Goal: Task Accomplishment & Management: Use online tool/utility

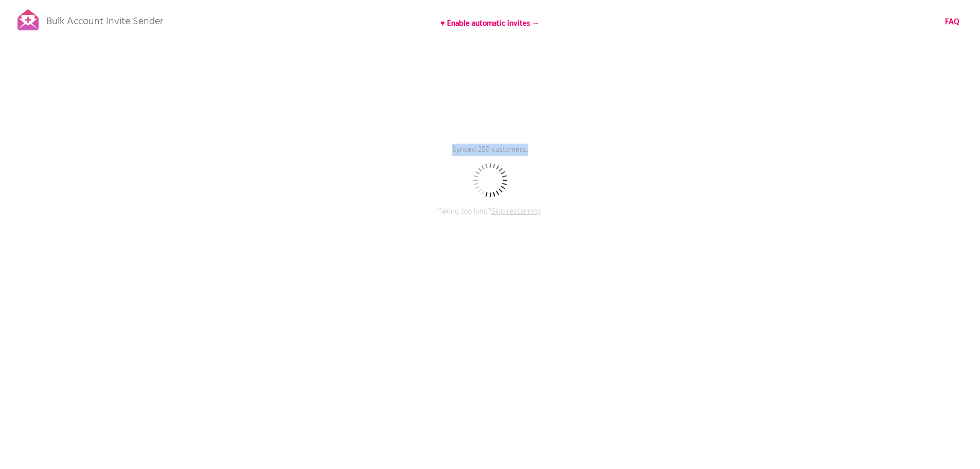
click at [541, 147] on p "Synced 250 customers..." at bounding box center [490, 157] width 309 height 26
click at [202, 21] on div "Bulk Account Invite Sender ♥ Enable automatic invites → FAQ Synced 500 customer…" at bounding box center [490, 180] width 980 height 360
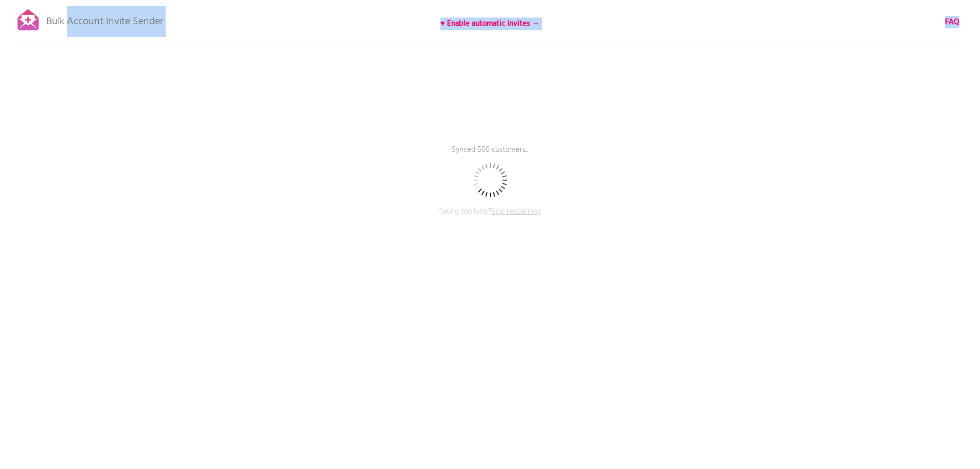
drag, startPoint x: 225, startPoint y: 21, endPoint x: 270, endPoint y: 24, distance: 44.9
click at [225, 20] on div "Bulk Account Invite Sender ♥ Enable automatic invites → FAQ Synced 500 customer…" at bounding box center [490, 180] width 980 height 360
click at [731, 96] on div "Bulk Account Invite Sender ♥ Enable automatic invites → FAQ Synced 500 customer…" at bounding box center [490, 180] width 980 height 360
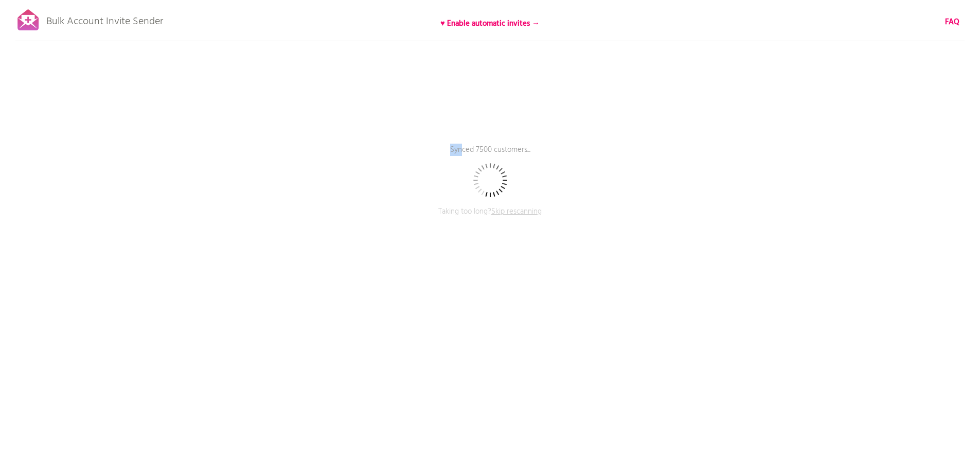
drag, startPoint x: 452, startPoint y: 146, endPoint x: 586, endPoint y: 153, distance: 134.9
click at [577, 154] on p "Synced 7500 customers..." at bounding box center [490, 157] width 309 height 26
click at [607, 151] on p "Synced 7500 customers..." at bounding box center [490, 157] width 309 height 26
click at [502, 148] on p "Synced 7500 customers..." at bounding box center [490, 157] width 309 height 26
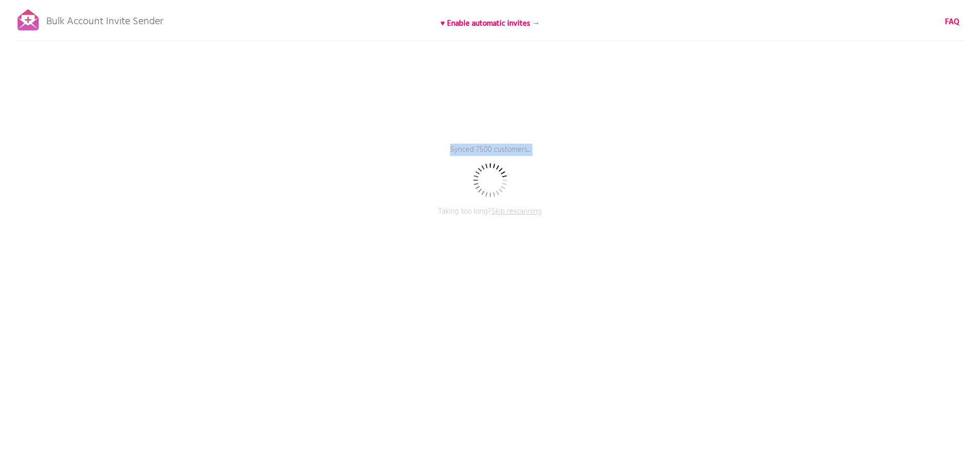
click at [502, 148] on p "Synced 7500 customers..." at bounding box center [490, 157] width 309 height 26
click at [578, 122] on div "Bulk Account Invite Sender ♥ Enable automatic invites → FAQ Synced 7500 custome…" at bounding box center [490, 180] width 980 height 360
click at [526, 210] on span "Skip rescanning" at bounding box center [516, 211] width 50 height 12
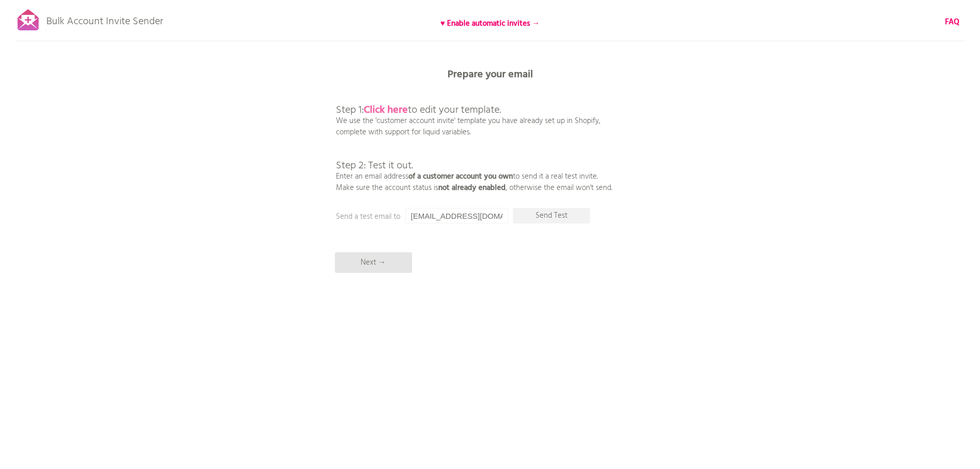
click at [389, 106] on b "Click here" at bounding box center [386, 110] width 44 height 16
drag, startPoint x: 379, startPoint y: 262, endPoint x: 243, endPoint y: 257, distance: 135.9
click at [243, 257] on div "Bulk Account Invite Sender ♥ Enable automatic invites → FAQ Skipped syncing cus…" at bounding box center [490, 180] width 980 height 360
click at [666, 191] on div "Bulk Account Invite Sender ♥ Enable automatic invites → FAQ Skipped syncing cus…" at bounding box center [490, 180] width 980 height 360
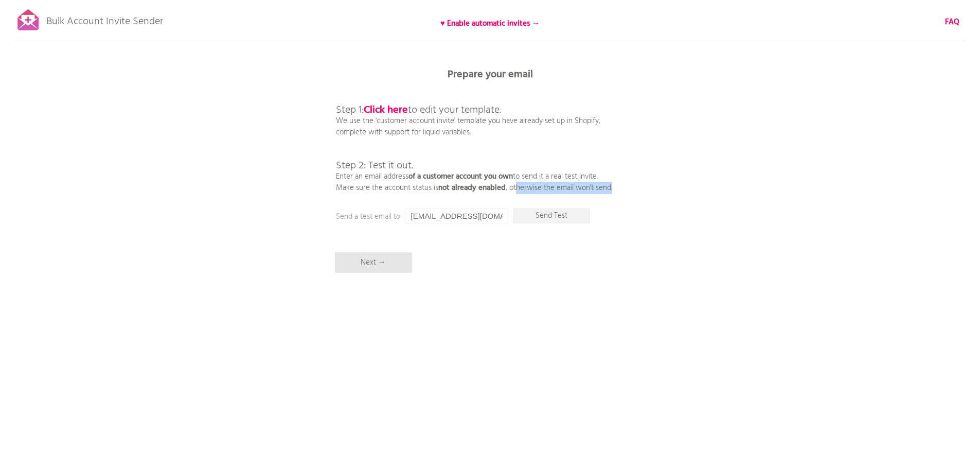
click at [670, 192] on div "Bulk Account Invite Sender ♥ Enable automatic invites → FAQ Skipped syncing cus…" at bounding box center [490, 180] width 980 height 360
click at [363, 266] on p "Next →" at bounding box center [373, 262] width 77 height 21
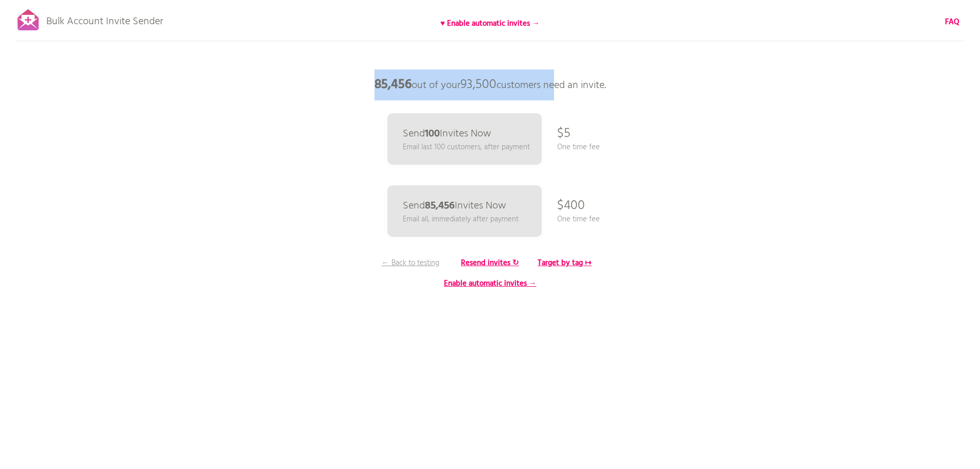
drag, startPoint x: 371, startPoint y: 82, endPoint x: 581, endPoint y: 82, distance: 210.4
click at [572, 82] on p "85,456 out of your 93,500 customers need an invite." at bounding box center [490, 84] width 309 height 31
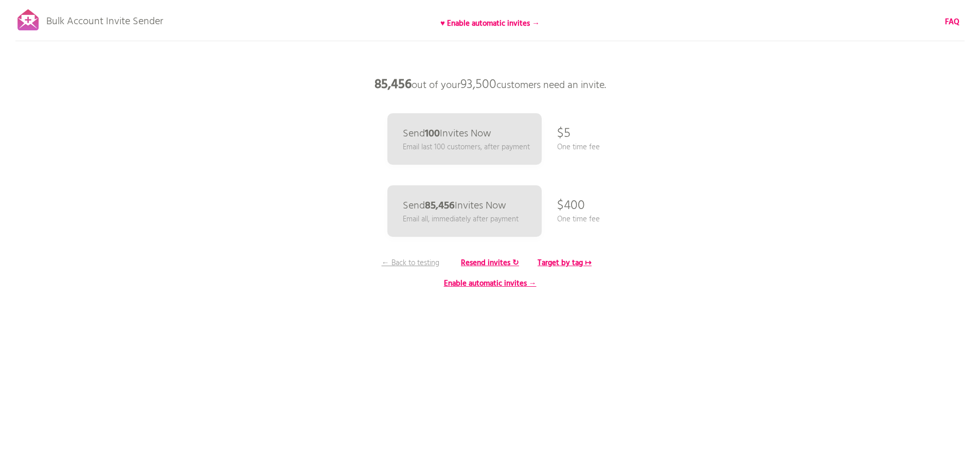
click at [581, 82] on p "85,456 out of your 93,500 customers need an invite." at bounding box center [490, 84] width 309 height 31
click at [622, 84] on p "85,456 out of your 93,500 customers need an invite." at bounding box center [490, 84] width 309 height 31
click at [638, 85] on p "85,456 out of your 93,500 customers need an invite." at bounding box center [490, 84] width 309 height 31
click at [580, 263] on b "Target by tag ↦" at bounding box center [565, 263] width 54 height 12
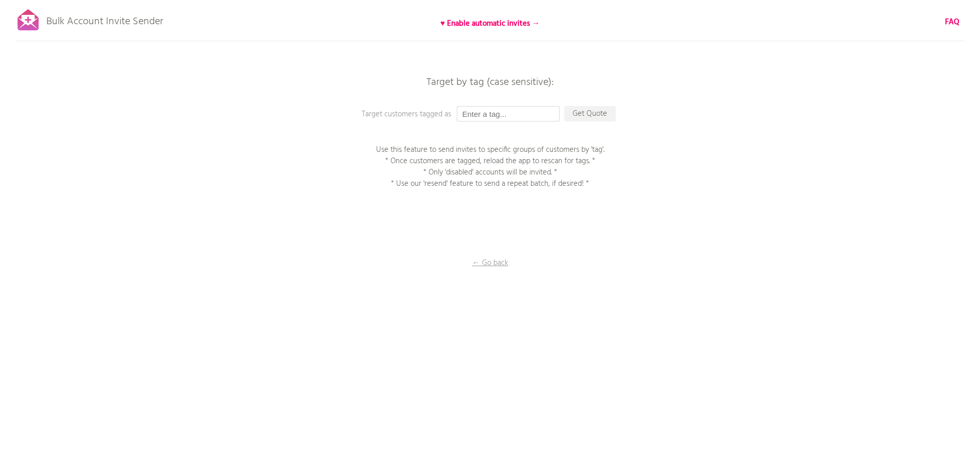
click at [508, 112] on input "text" at bounding box center [508, 113] width 103 height 15
click at [481, 116] on input "text" at bounding box center [508, 113] width 103 height 15
paste input "AU Import from US 2025"
type input "AU Import from US 2025"
click at [593, 115] on p "Get Quote" at bounding box center [589, 113] width 51 height 15
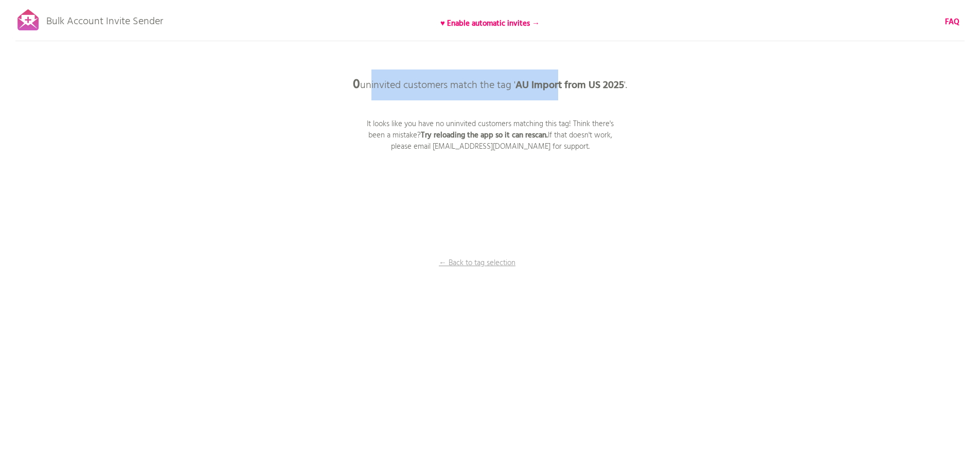
drag, startPoint x: 365, startPoint y: 85, endPoint x: 607, endPoint y: 83, distance: 241.8
click at [580, 83] on p "0 uninvited customers match the tag ' AU Import from US 2025 '." at bounding box center [490, 84] width 309 height 31
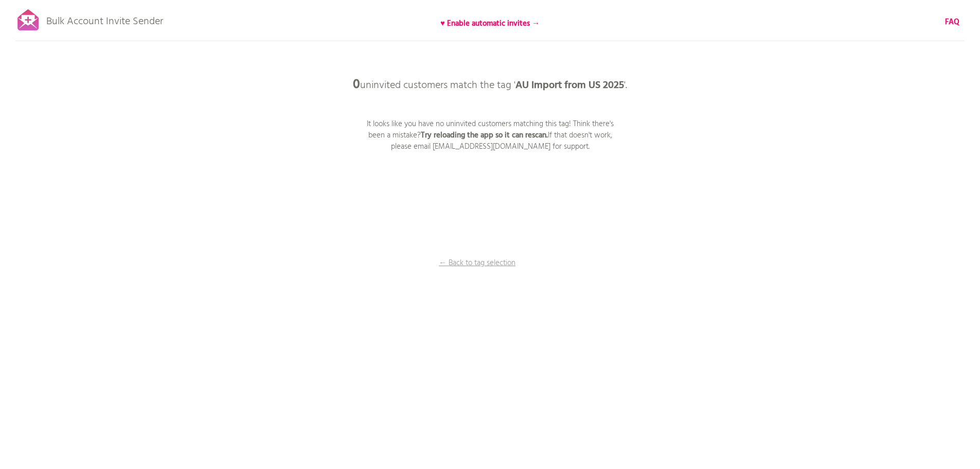
click at [609, 83] on b "AU Import from US 2025" at bounding box center [569, 85] width 109 height 16
drag, startPoint x: 449, startPoint y: 85, endPoint x: 636, endPoint y: 86, distance: 187.3
click at [608, 85] on p "0 uninvited customers match the tag ' AU Import from US 2025 '." at bounding box center [490, 84] width 309 height 31
click at [636, 86] on p "0 uninvited customers match the tag ' AU Import from US 2025 '." at bounding box center [490, 84] width 309 height 31
drag, startPoint x: 434, startPoint y: 123, endPoint x: 613, endPoint y: 119, distance: 178.6
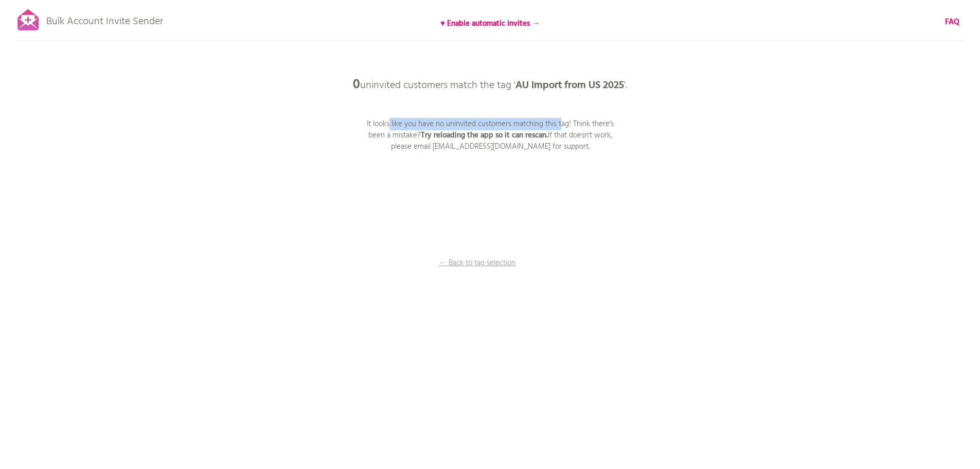
click at [571, 119] on p "It looks like you have no uninvited customers matching this tag! Think there's …" at bounding box center [490, 135] width 257 height 34
click at [615, 119] on p "It looks like you have no uninvited customers matching this tag! Think there's …" at bounding box center [490, 135] width 257 height 34
click at [670, 119] on div "Bulk Account Invite Sender ♥ Enable automatic invites → FAQ Skipped syncing cus…" at bounding box center [490, 180] width 980 height 360
click at [680, 119] on div "Bulk Account Invite Sender ♥ Enable automatic invites → FAQ Skipped syncing cus…" at bounding box center [490, 180] width 980 height 360
drag, startPoint x: 396, startPoint y: 135, endPoint x: 434, endPoint y: 134, distance: 38.6
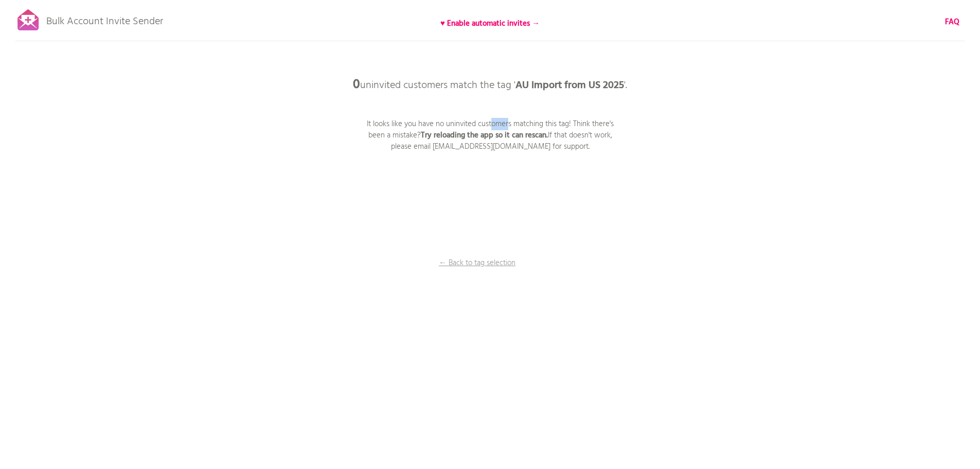
click at [421, 134] on p "It looks like you have no uninvited customers matching this tag! Think there's …" at bounding box center [490, 135] width 257 height 34
drag, startPoint x: 470, startPoint y: 134, endPoint x: 657, endPoint y: 134, distance: 187.8
click at [654, 134] on div "Bulk Account Invite Sender ♥ Enable automatic invites → FAQ Skipped syncing cus…" at bounding box center [490, 180] width 980 height 360
click at [657, 134] on div "Bulk Account Invite Sender ♥ Enable automatic invites → FAQ Skipped syncing cus…" at bounding box center [490, 180] width 980 height 360
drag, startPoint x: 582, startPoint y: 136, endPoint x: 625, endPoint y: 136, distance: 42.7
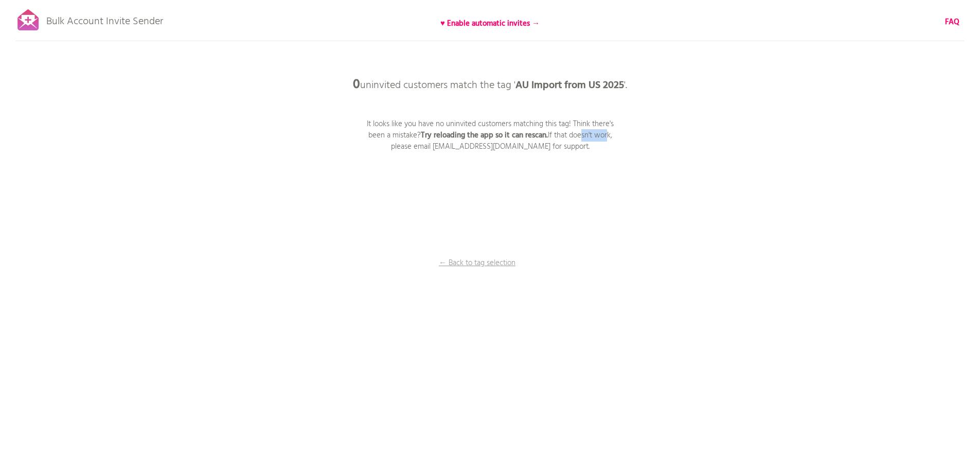
click at [615, 136] on p "It looks like you have no uninvited customers matching this tag! Think there's …" at bounding box center [490, 135] width 257 height 34
drag, startPoint x: 625, startPoint y: 136, endPoint x: 457, endPoint y: 146, distance: 167.5
click at [624, 136] on div "Bulk Account Invite Sender ♥ Enable automatic invites → FAQ Skipped syncing cus…" at bounding box center [490, 180] width 980 height 360
drag, startPoint x: 500, startPoint y: 149, endPoint x: 564, endPoint y: 150, distance: 63.8
click at [554, 149] on p "It looks like you have no uninvited customers matching this tag! Think there's …" at bounding box center [490, 135] width 257 height 34
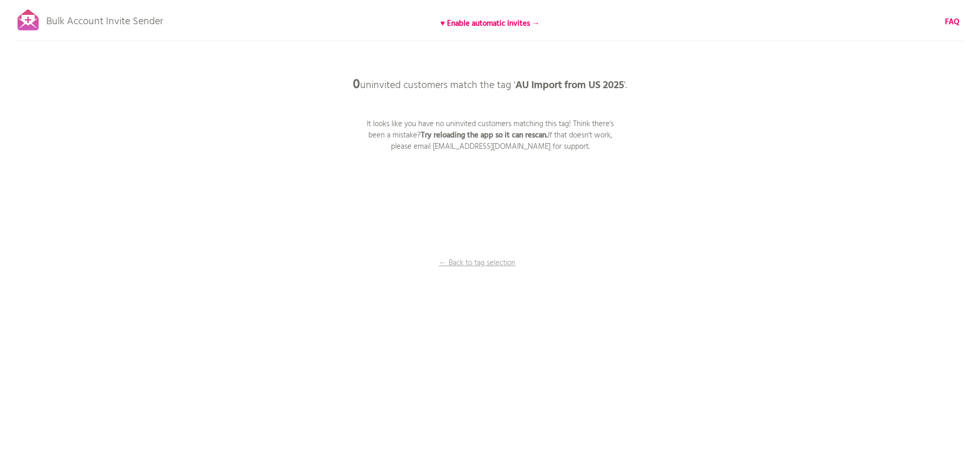
click at [565, 150] on p "It looks like you have no uninvited customers matching this tag! Think there's …" at bounding box center [490, 135] width 257 height 34
click at [484, 262] on p "← Back to tag selection" at bounding box center [477, 262] width 77 height 11
